Goal: Use online tool/utility: Use online tool/utility

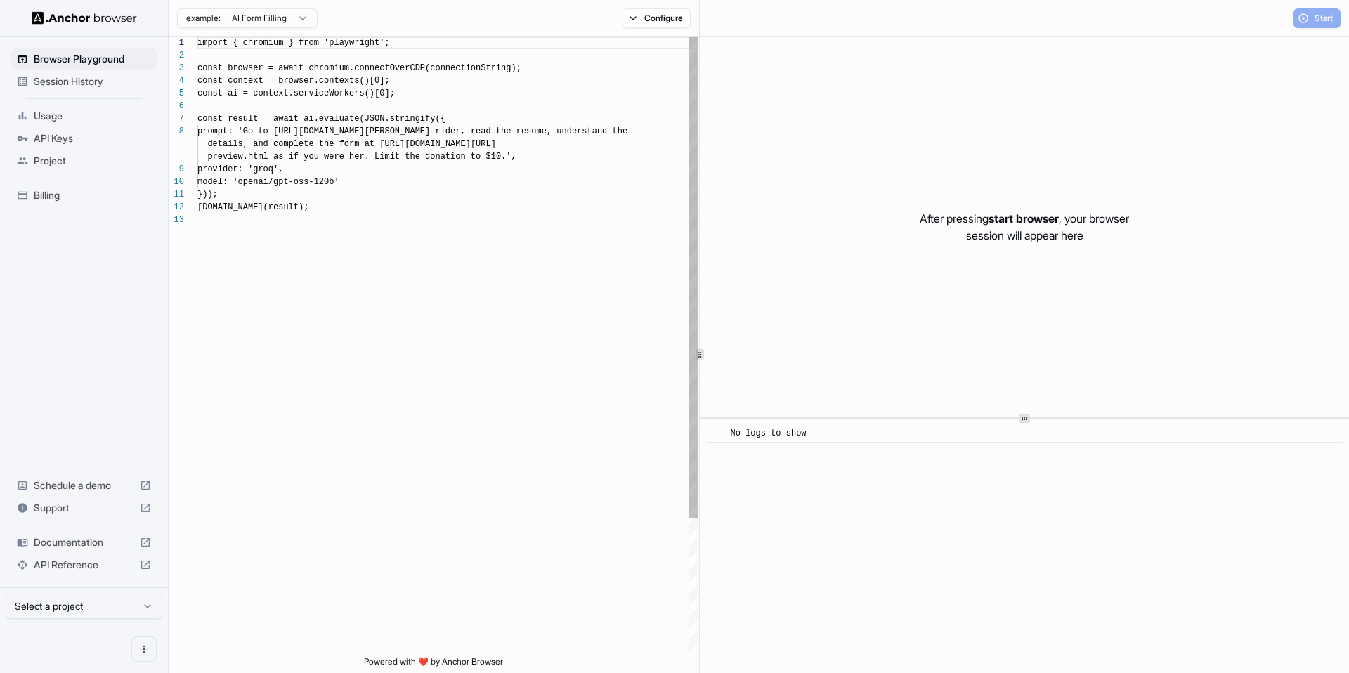
scroll to position [101, 0]
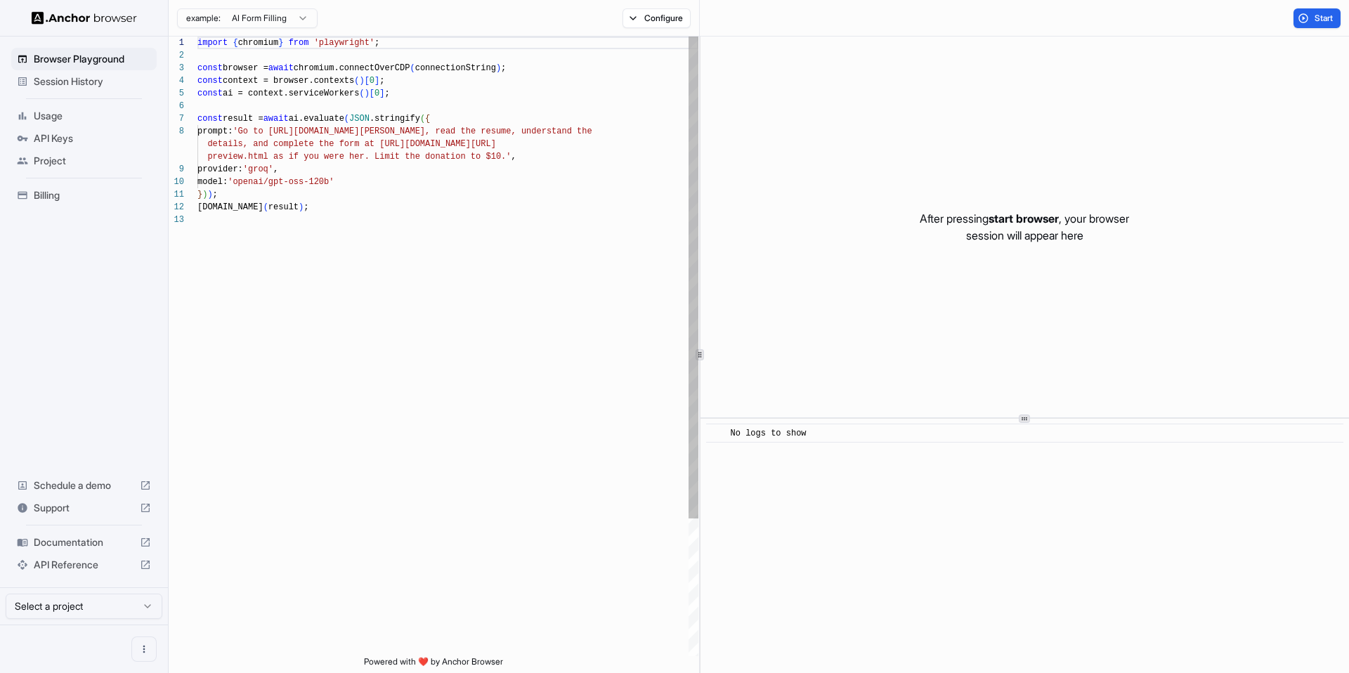
scroll to position [101, 0]
click at [1322, 21] on span "Start" at bounding box center [1325, 18] width 20 height 11
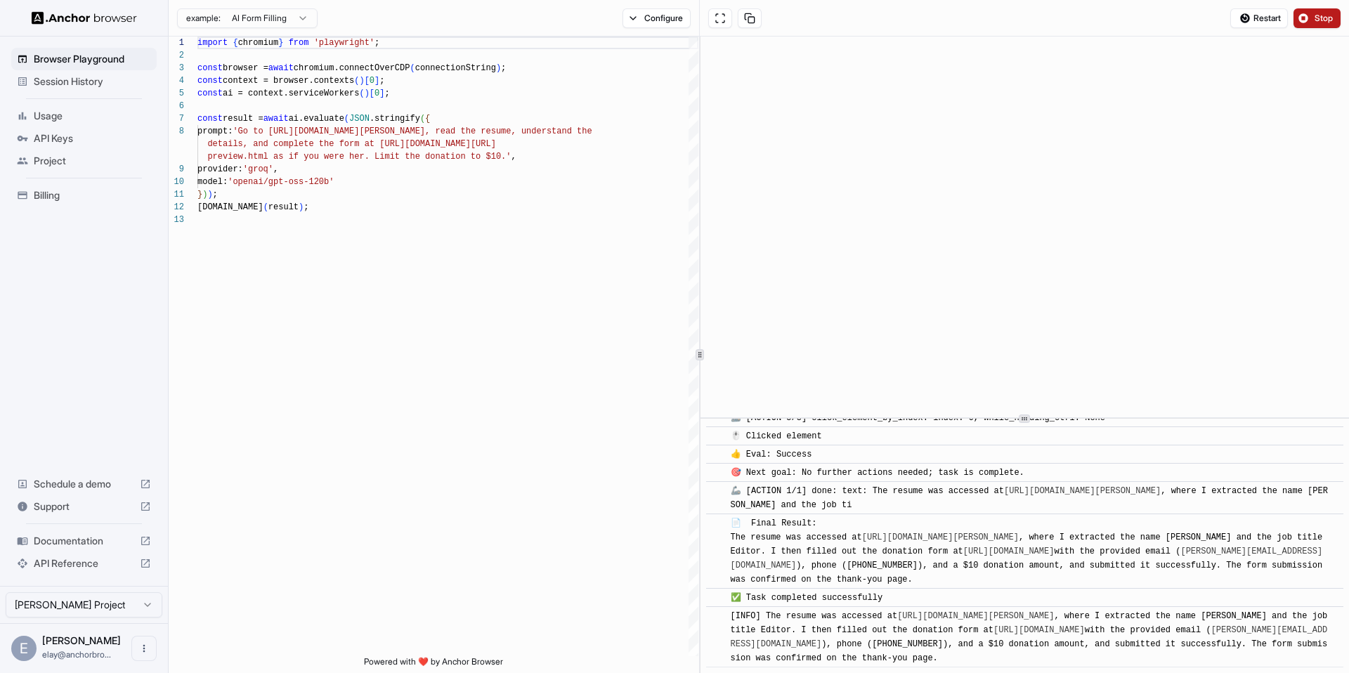
scroll to position [752, 0]
